Goal: Obtain resource: Download file/media

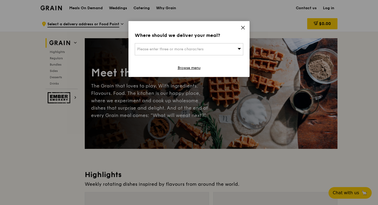
click at [243, 28] on icon at bounding box center [243, 27] width 5 height 5
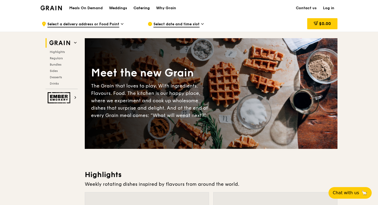
click at [143, 7] on div "Catering" at bounding box center [142, 8] width 16 height 16
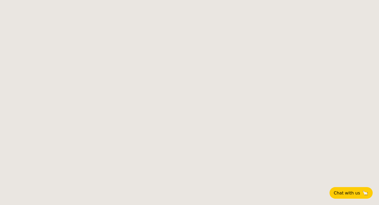
select select
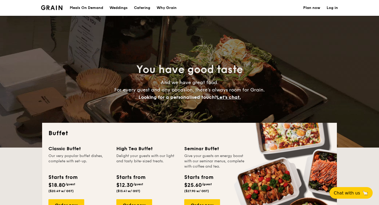
click at [143, 8] on h1 "Catering" at bounding box center [142, 8] width 16 height 16
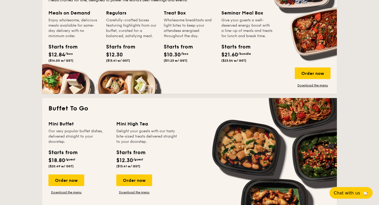
scroll to position [257, 0]
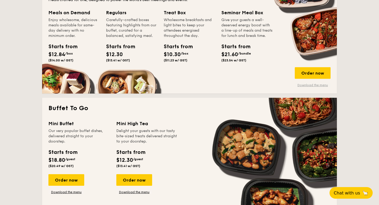
click at [315, 84] on link "Download the menu" at bounding box center [313, 85] width 36 height 4
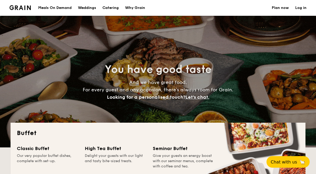
select select
